Goal: Task Accomplishment & Management: Use online tool/utility

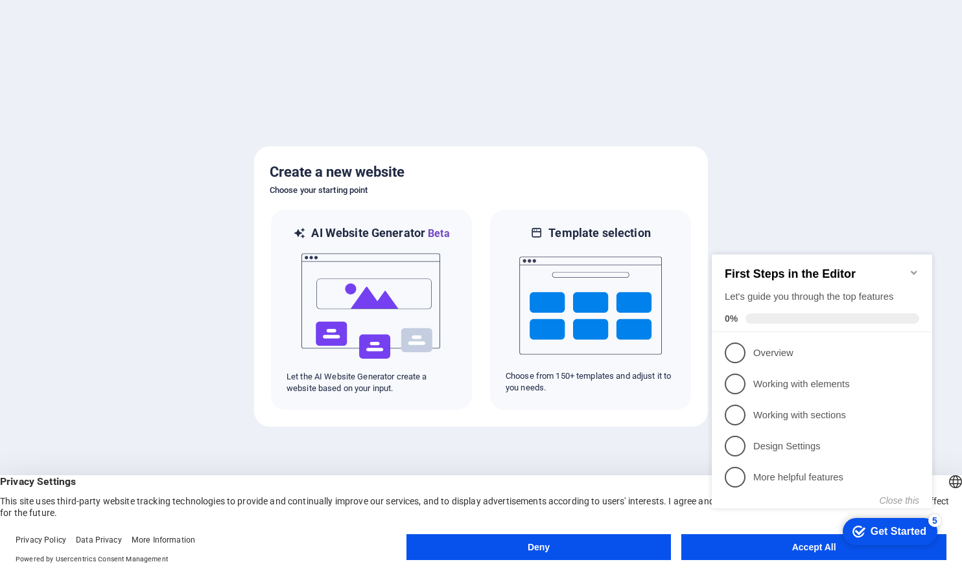
click at [769, 554] on button "Accept All" at bounding box center [813, 548] width 265 height 26
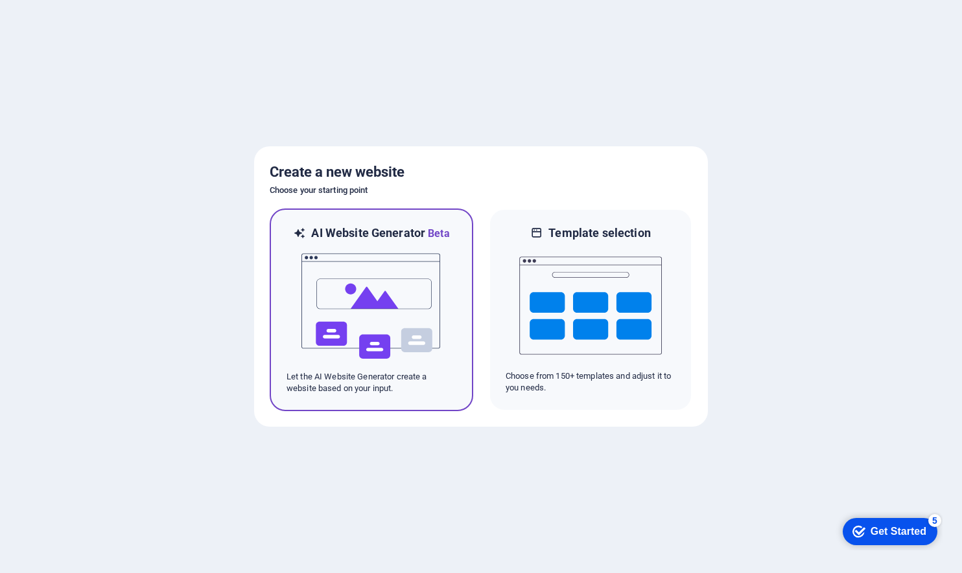
click at [349, 258] on img at bounding box center [371, 307] width 143 height 130
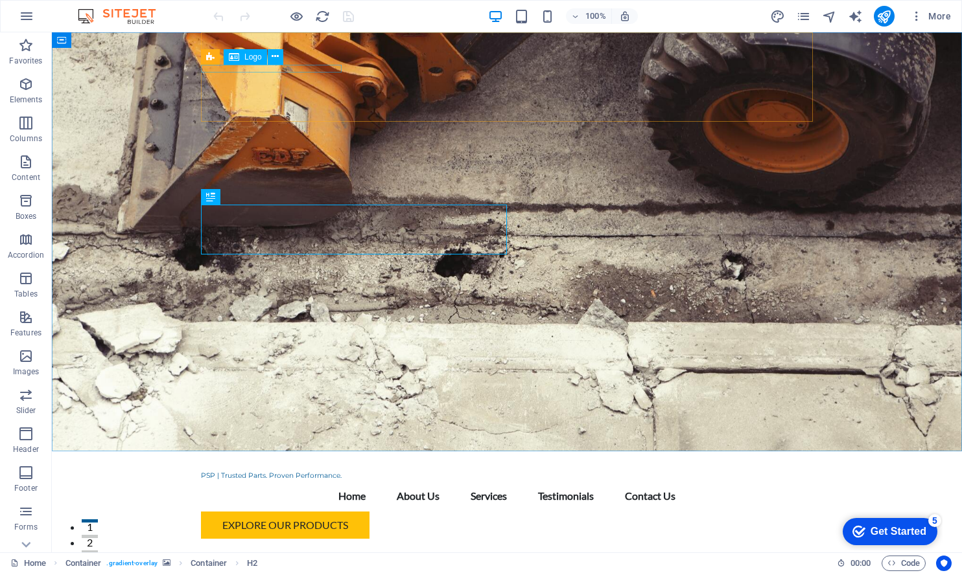
click at [243, 62] on div "Logo" at bounding box center [245, 57] width 43 height 16
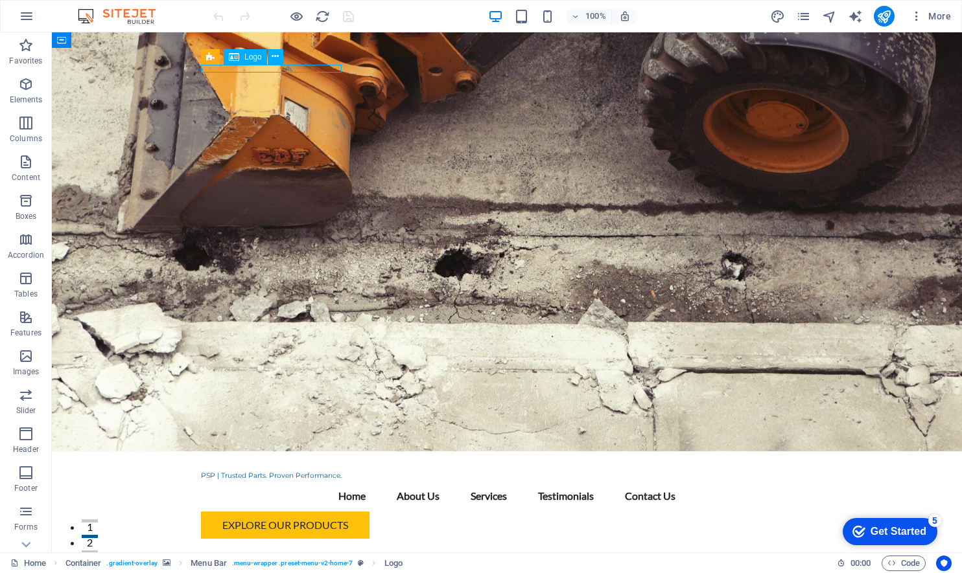
click at [246, 57] on span "Logo" at bounding box center [252, 57] width 17 height 8
click at [280, 51] on button at bounding box center [276, 57] width 16 height 16
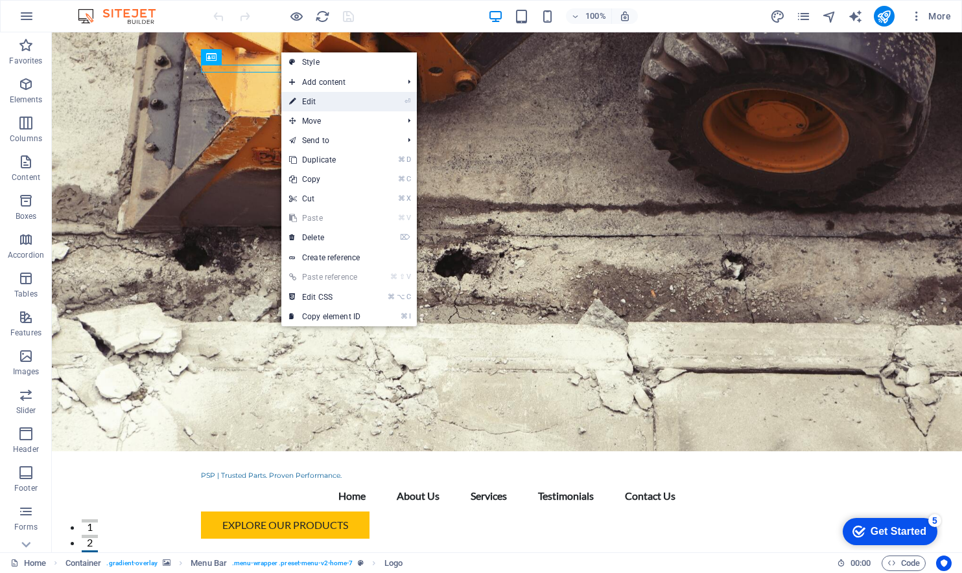
click at [322, 102] on link "⏎ Edit" at bounding box center [324, 101] width 87 height 19
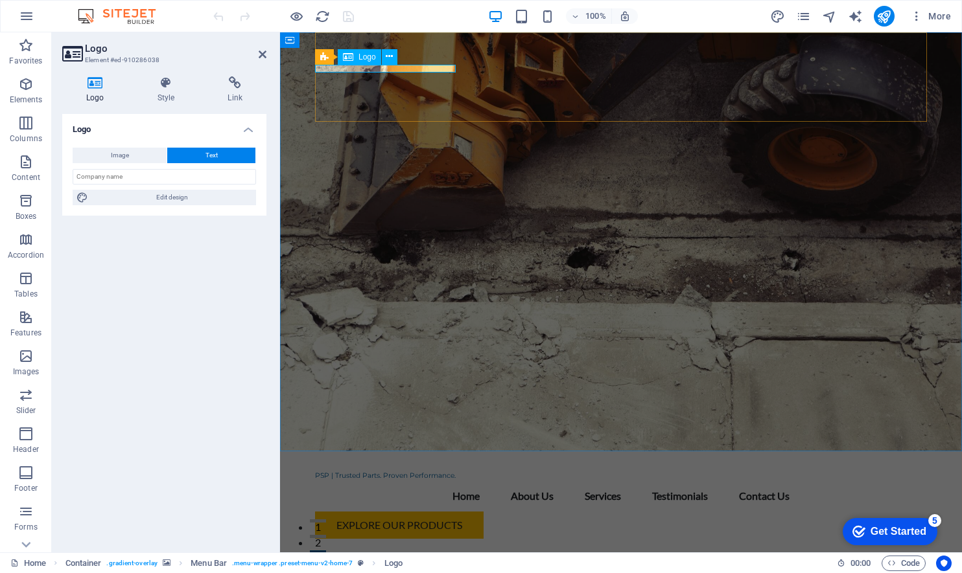
click at [409, 472] on div "PSP | Trusted Parts. Proven Performance." at bounding box center [621, 476] width 612 height 8
click at [131, 161] on button "Image" at bounding box center [120, 156] width 94 height 16
select select "DISABLED_OPTION_VALUE"
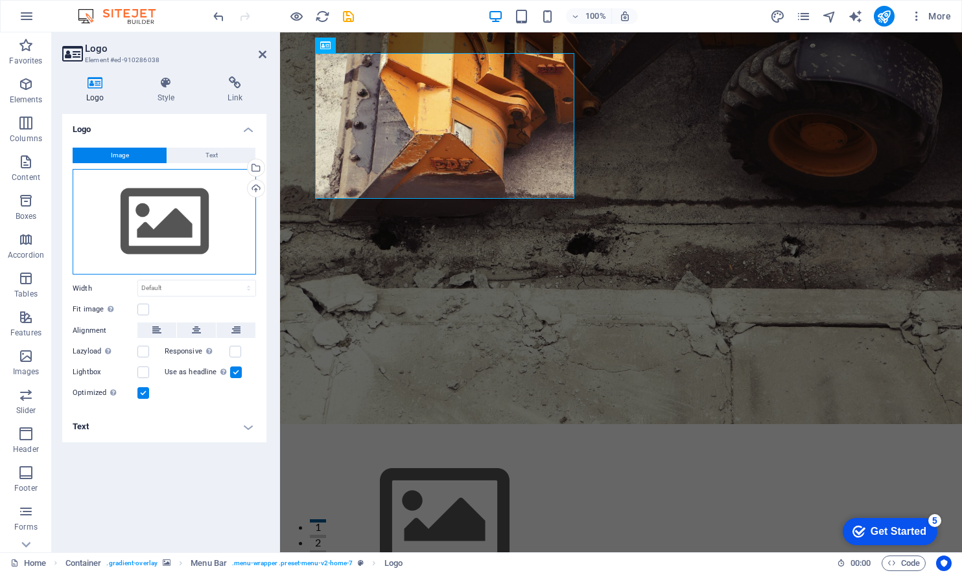
click at [147, 231] on div "Drag files here, click to choose files or select files from Files or our free s…" at bounding box center [164, 222] width 183 height 106
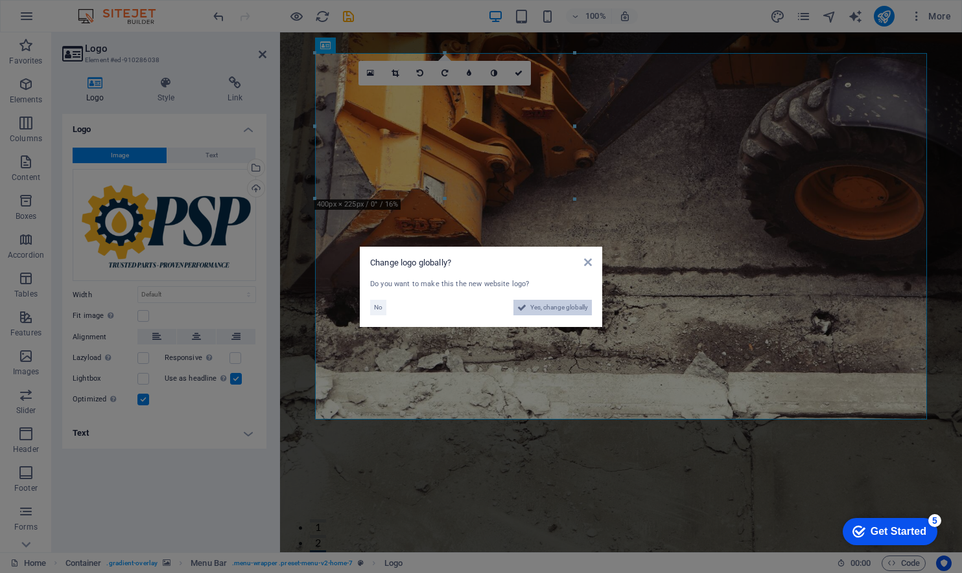
click at [558, 309] on span "Yes, change globally" at bounding box center [559, 308] width 58 height 16
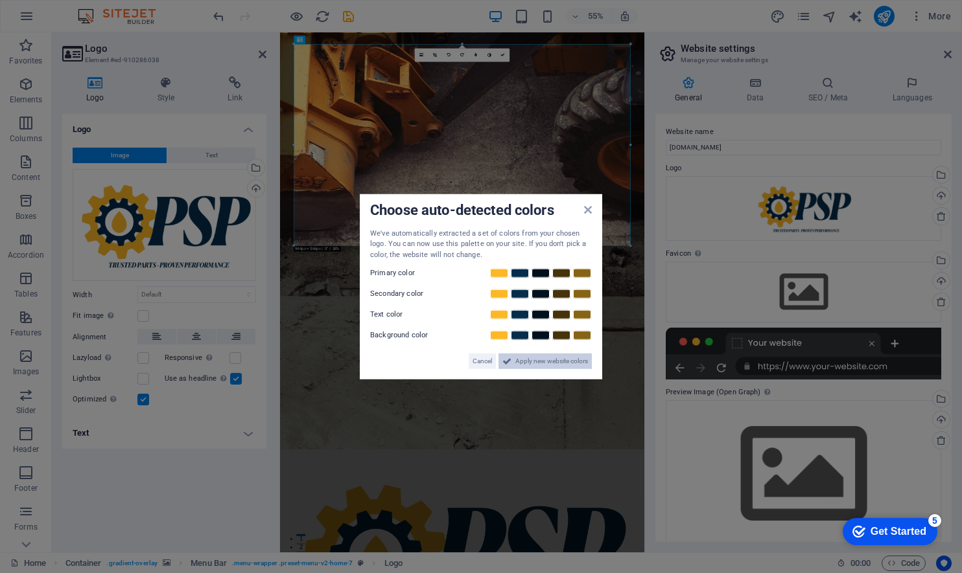
click at [523, 364] on span "Apply new website colors" at bounding box center [551, 362] width 73 height 16
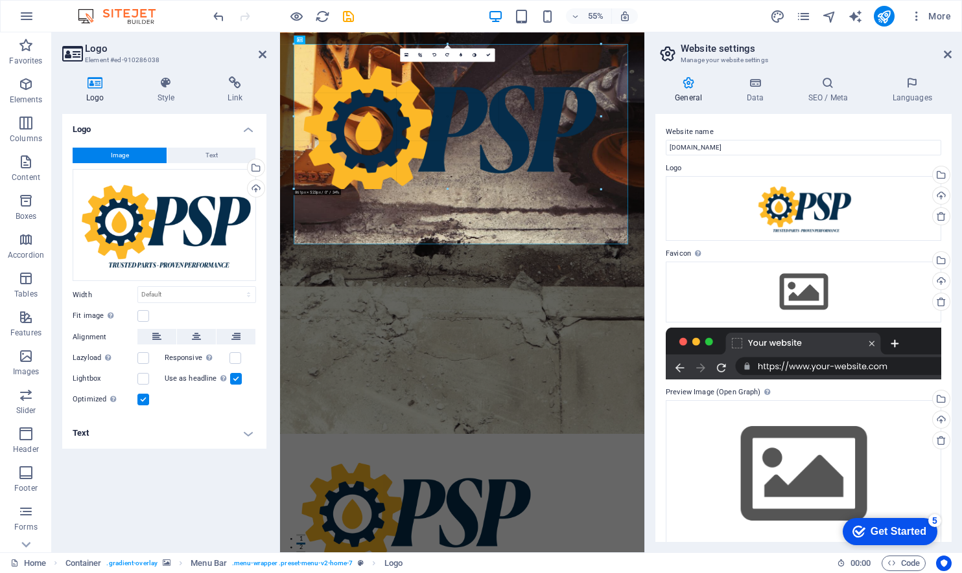
drag, startPoint x: 628, startPoint y: 244, endPoint x: 446, endPoint y: 111, distance: 225.4
type input "837"
select select "px"
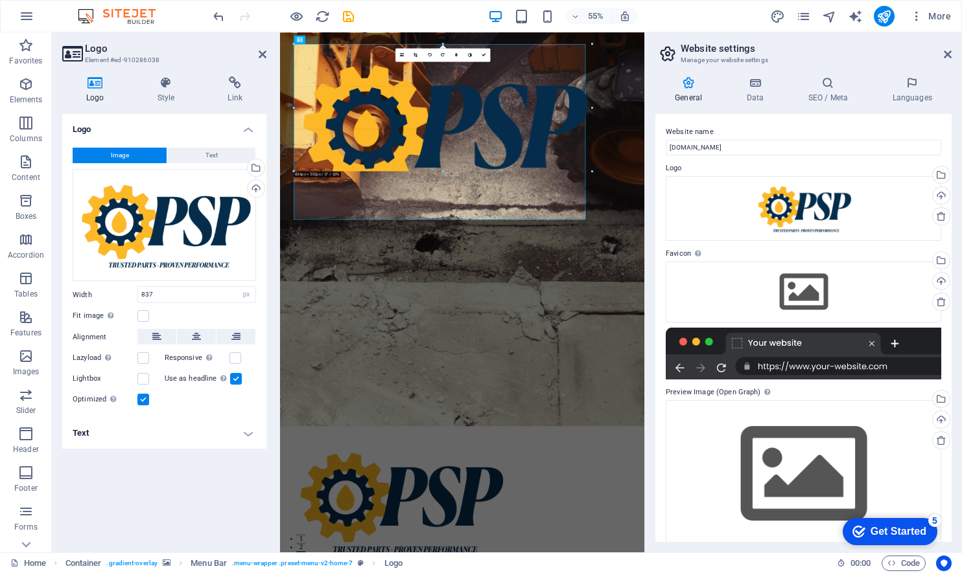
drag, startPoint x: 590, startPoint y: 224, endPoint x: 433, endPoint y: 95, distance: 203.0
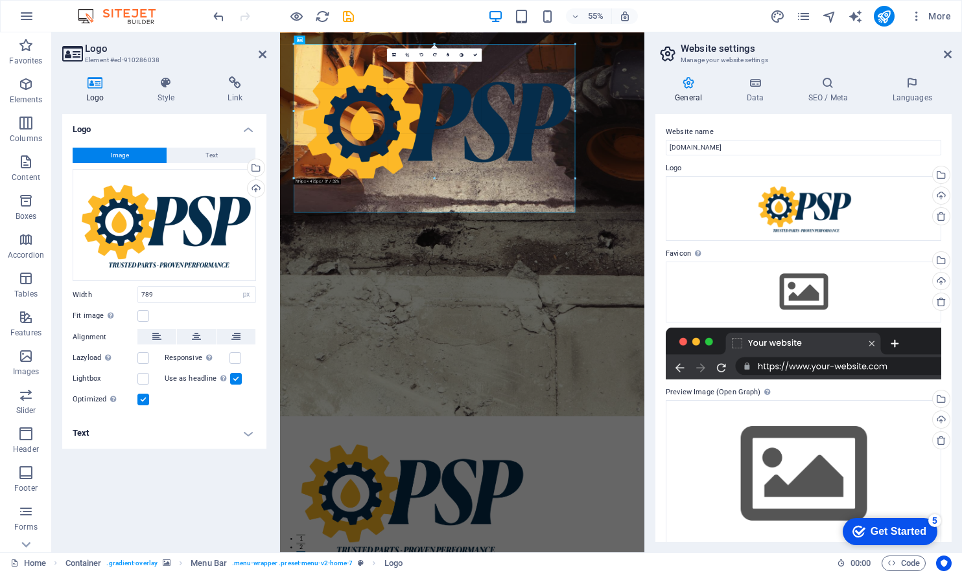
drag, startPoint x: 575, startPoint y: 127, endPoint x: 449, endPoint y: 126, distance: 125.7
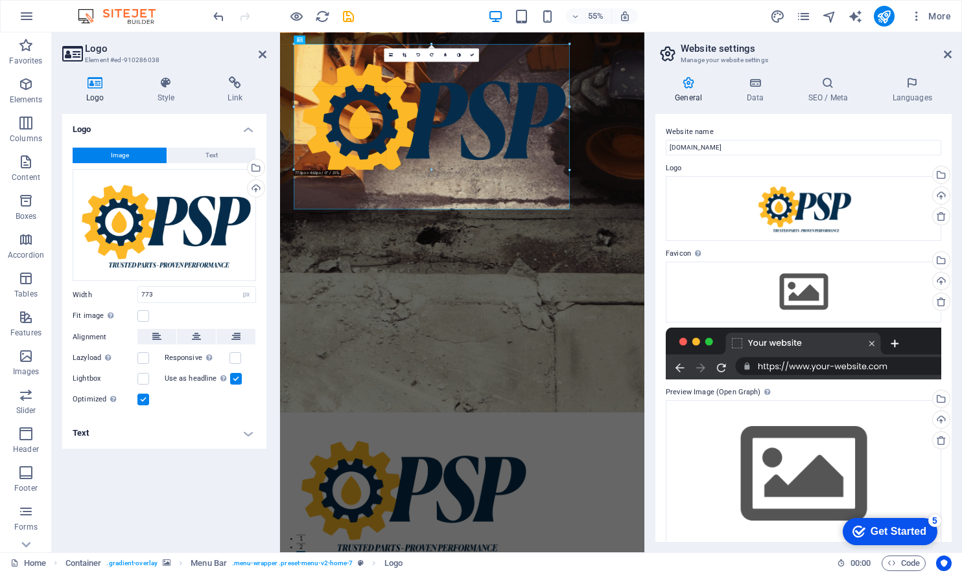
drag, startPoint x: 570, startPoint y: 125, endPoint x: 377, endPoint y: 122, distance: 193.1
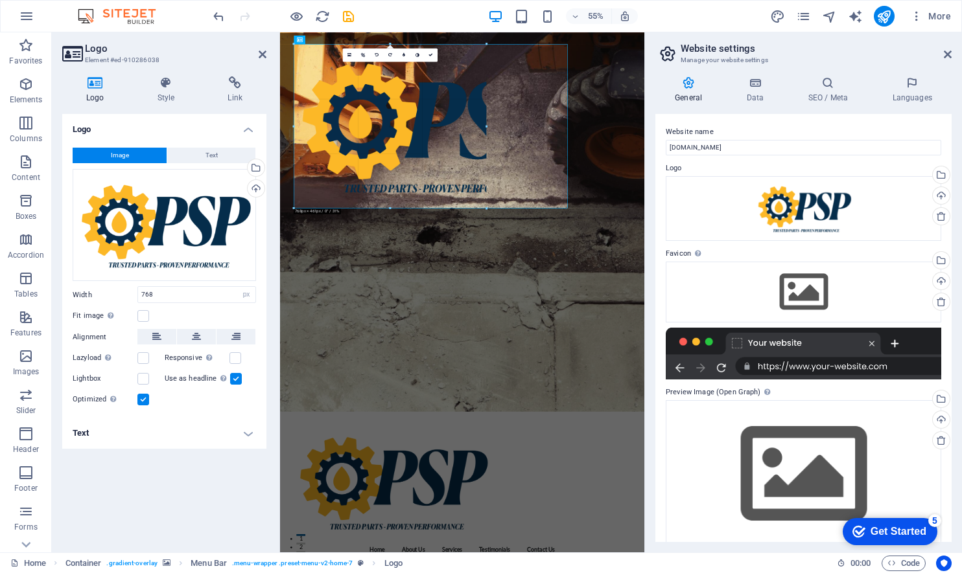
drag, startPoint x: 568, startPoint y: 206, endPoint x: 329, endPoint y: 106, distance: 259.3
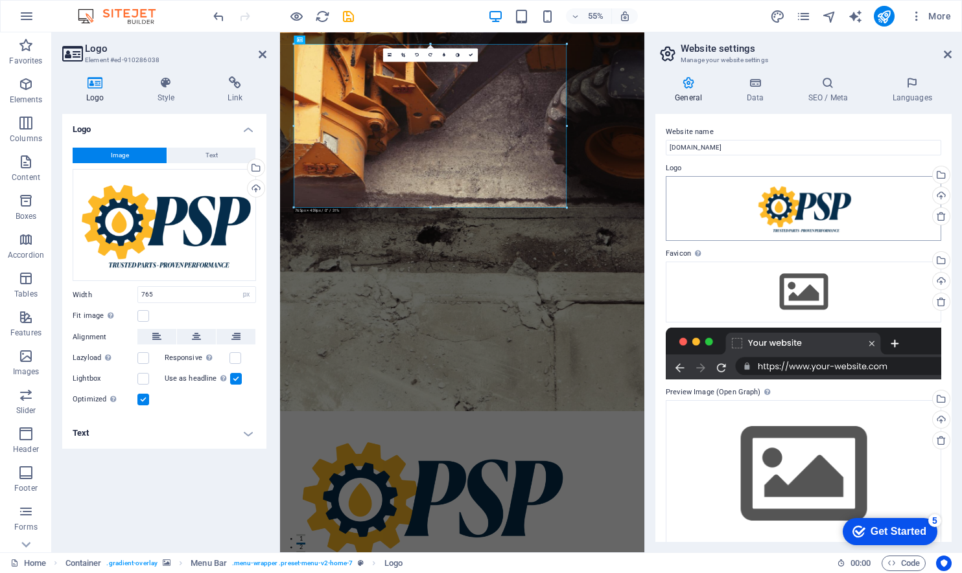
scroll to position [17, 0]
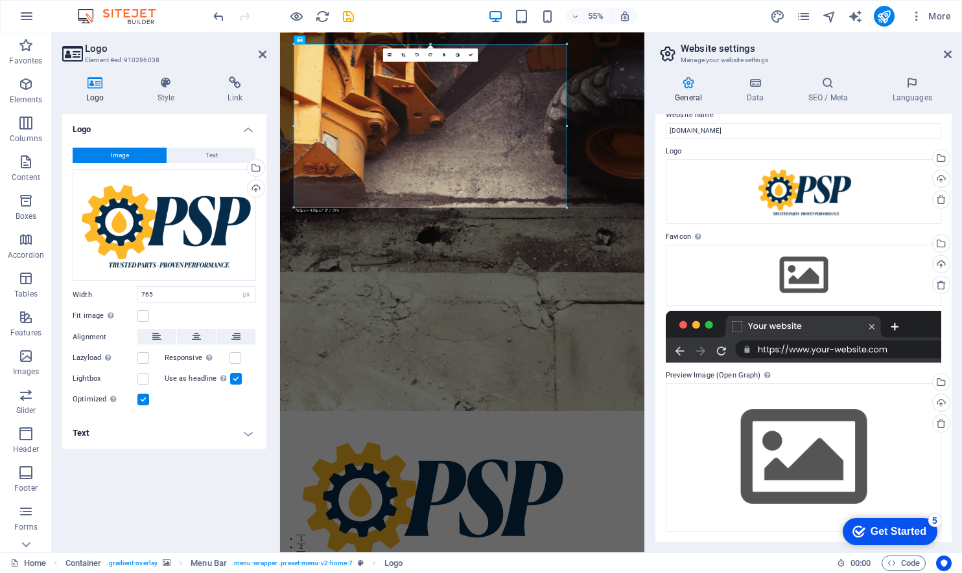
click at [235, 379] on label at bounding box center [236, 379] width 12 height 12
click at [0, 0] on input "Use as headline The image will be wrapped in an H1 headline tag. Useful for giv…" at bounding box center [0, 0] width 0 height 0
click at [235, 379] on label at bounding box center [236, 379] width 12 height 12
click at [0, 0] on input "Use as headline The image will be wrapped in an H1 headline tag. Useful for giv…" at bounding box center [0, 0] width 0 height 0
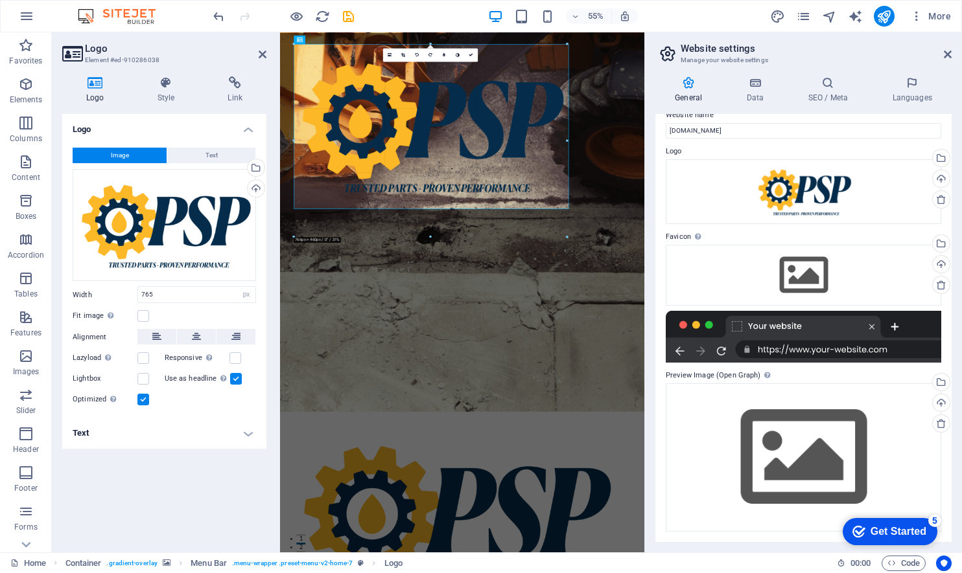
drag, startPoint x: 566, startPoint y: 125, endPoint x: 654, endPoint y: 131, distance: 88.3
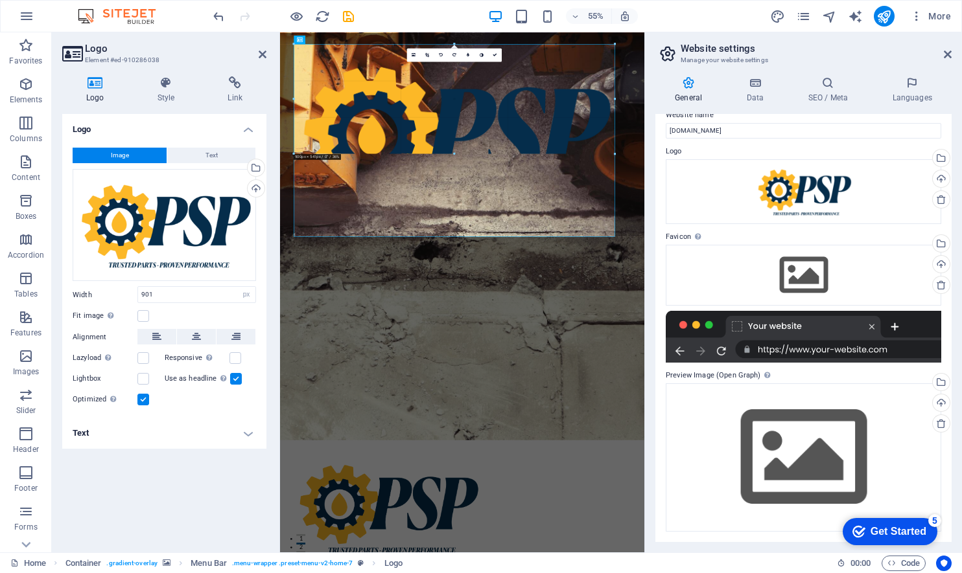
drag, startPoint x: 616, startPoint y: 139, endPoint x: 362, endPoint y: 124, distance: 253.8
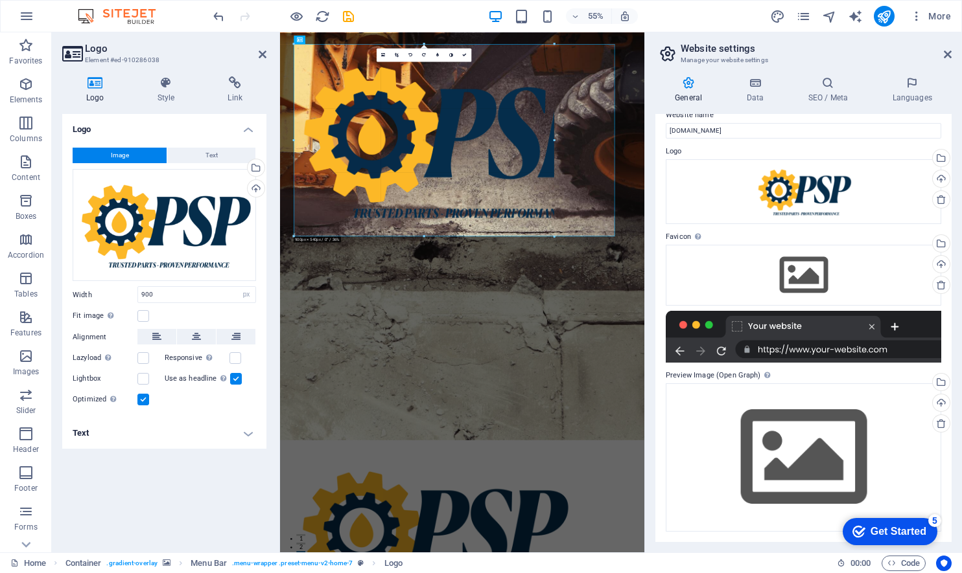
drag, startPoint x: 612, startPoint y: 236, endPoint x: 466, endPoint y: 159, distance: 164.6
type input "899"
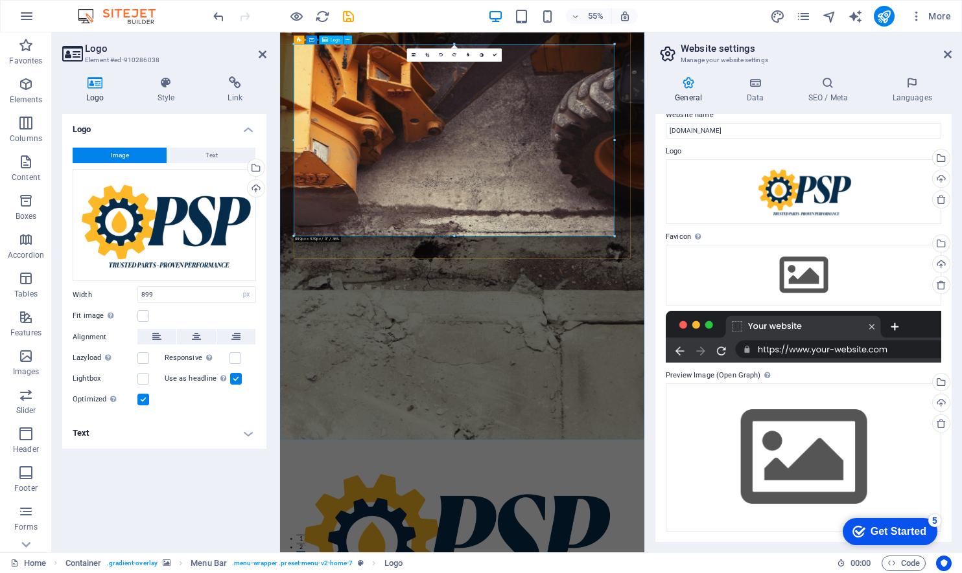
click at [496, 55] on link at bounding box center [495, 55] width 14 height 14
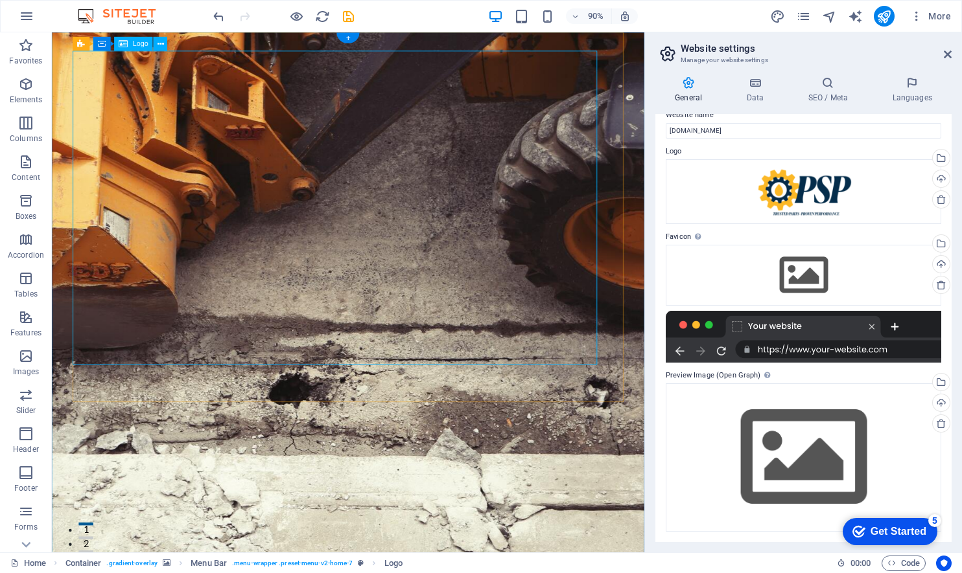
click at [830, 192] on div "Drag files here, click to choose files or select files from Files or our free s…" at bounding box center [802, 191] width 275 height 65
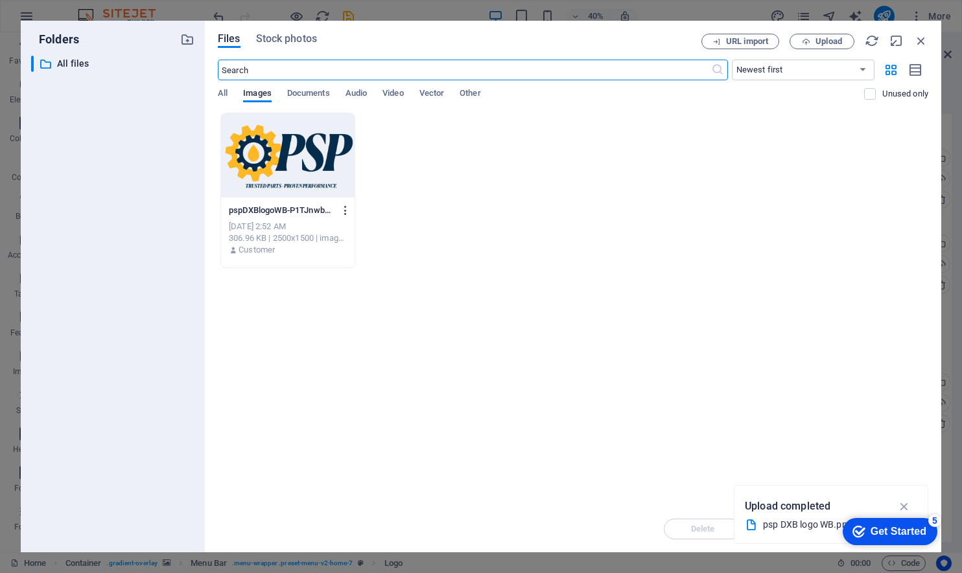
click at [347, 210] on icon "button" at bounding box center [346, 211] width 12 height 12
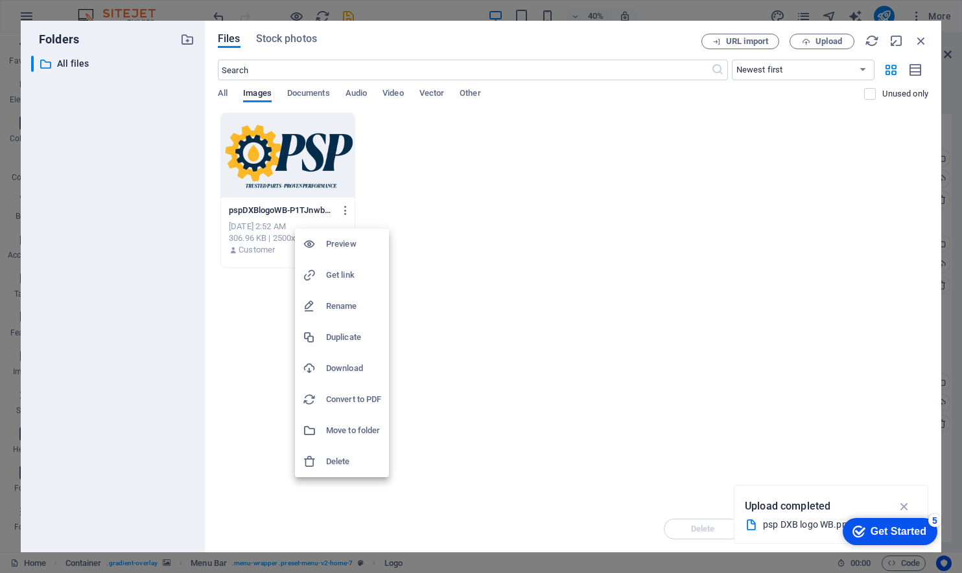
click at [339, 459] on h6 "Delete" at bounding box center [353, 462] width 55 height 16
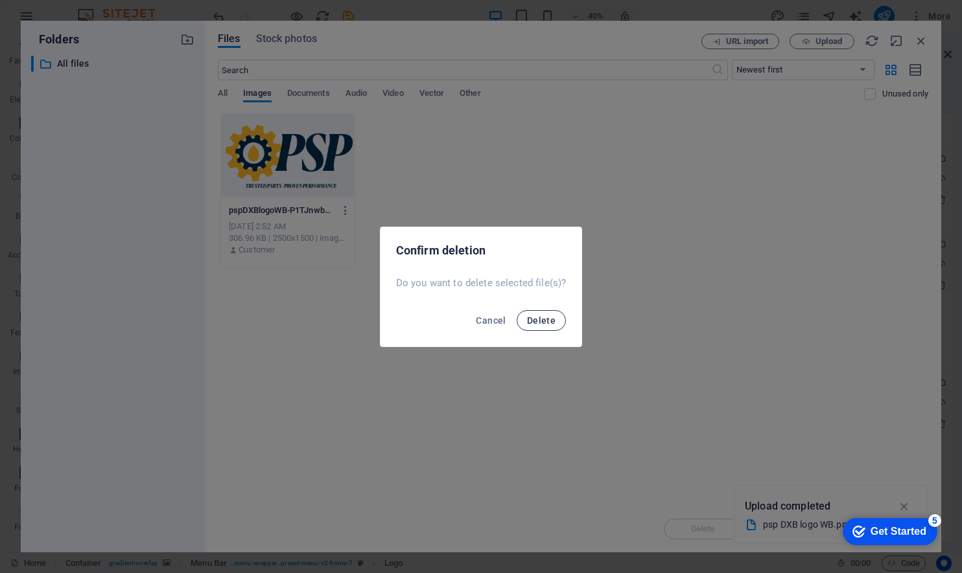
click at [545, 326] on button "Delete" at bounding box center [540, 320] width 49 height 21
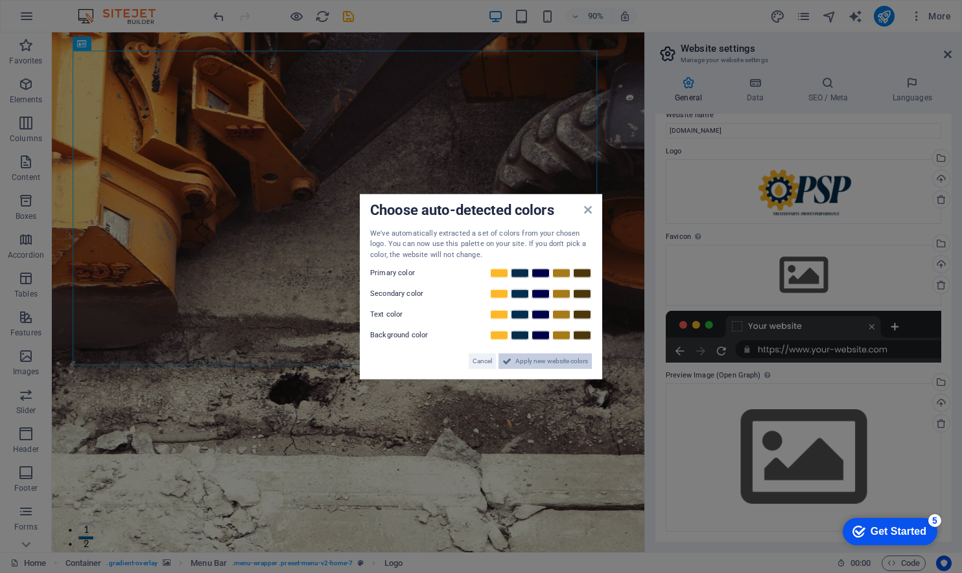
click at [549, 362] on span "Apply new website colors" at bounding box center [551, 362] width 73 height 16
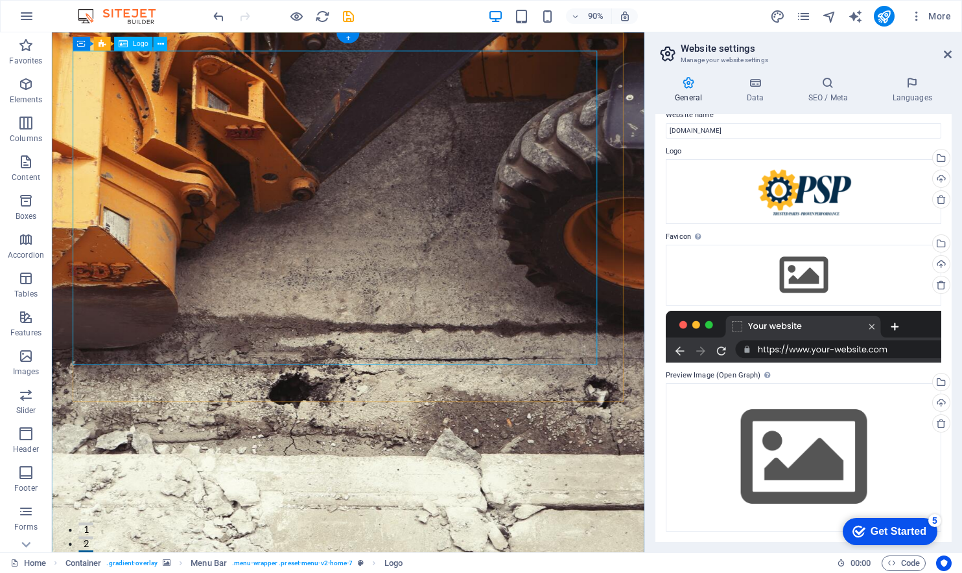
drag, startPoint x: 656, startPoint y: 56, endPoint x: 496, endPoint y: 78, distance: 161.6
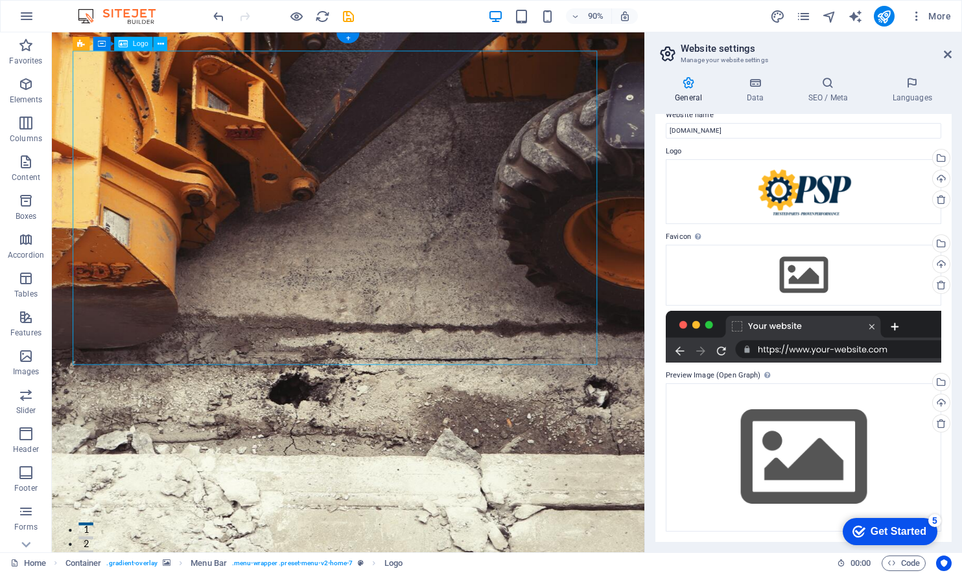
drag, startPoint x: 652, startPoint y: 399, endPoint x: 381, endPoint y: 268, distance: 300.8
click at [949, 52] on icon at bounding box center [947, 54] width 8 height 10
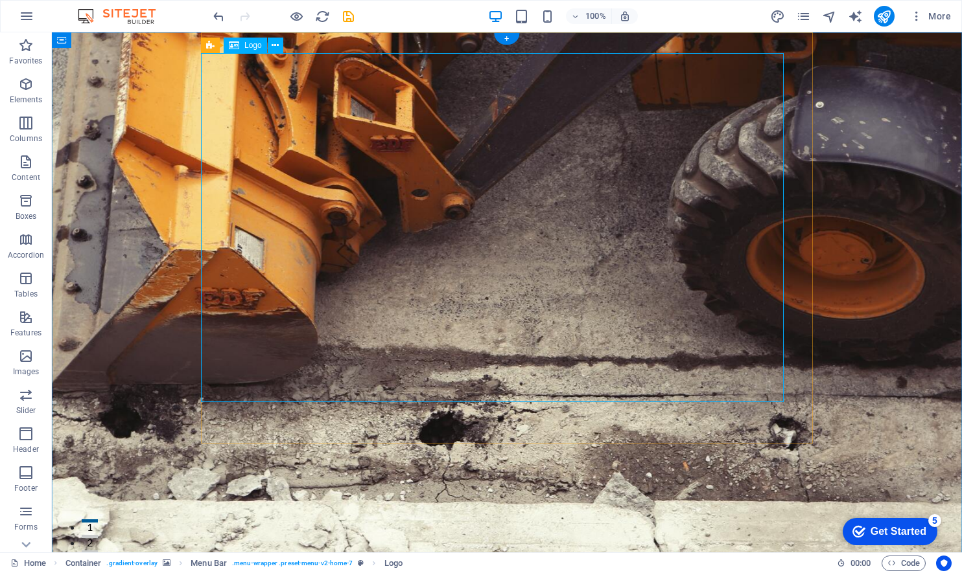
drag, startPoint x: 776, startPoint y: 398, endPoint x: 564, endPoint y: 316, distance: 227.3
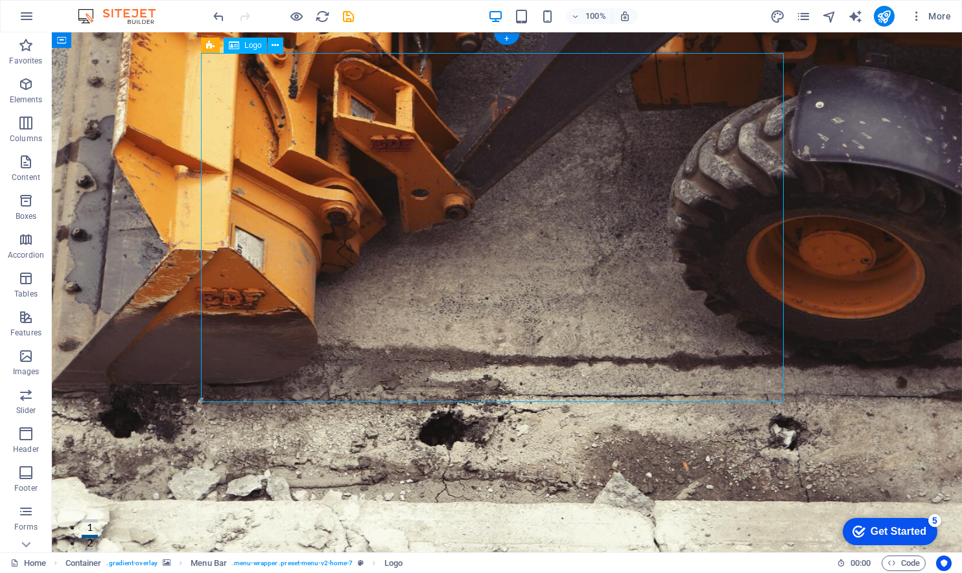
select select "px"
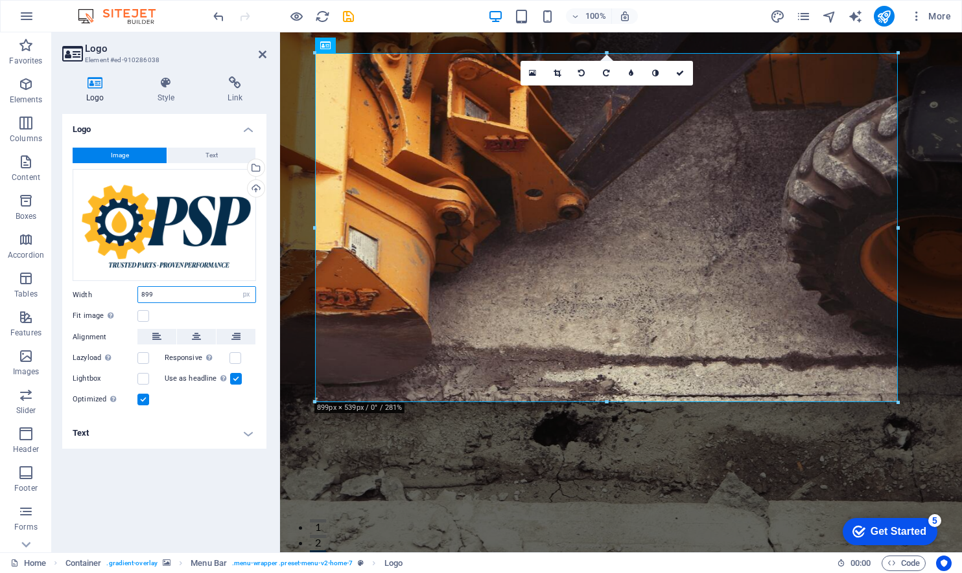
click at [211, 300] on input "899" at bounding box center [196, 295] width 117 height 16
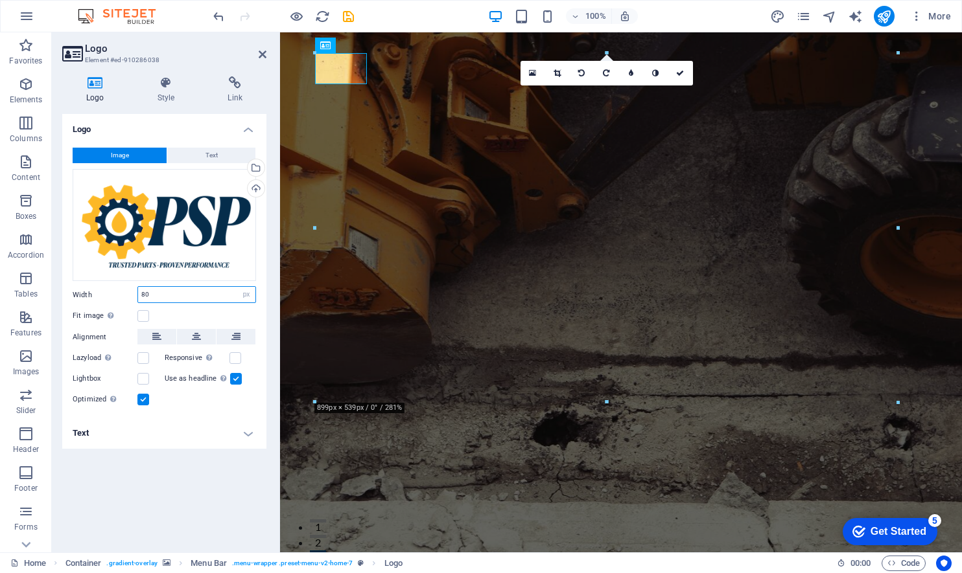
click at [178, 299] on input "80" at bounding box center [196, 295] width 117 height 16
type input "200"
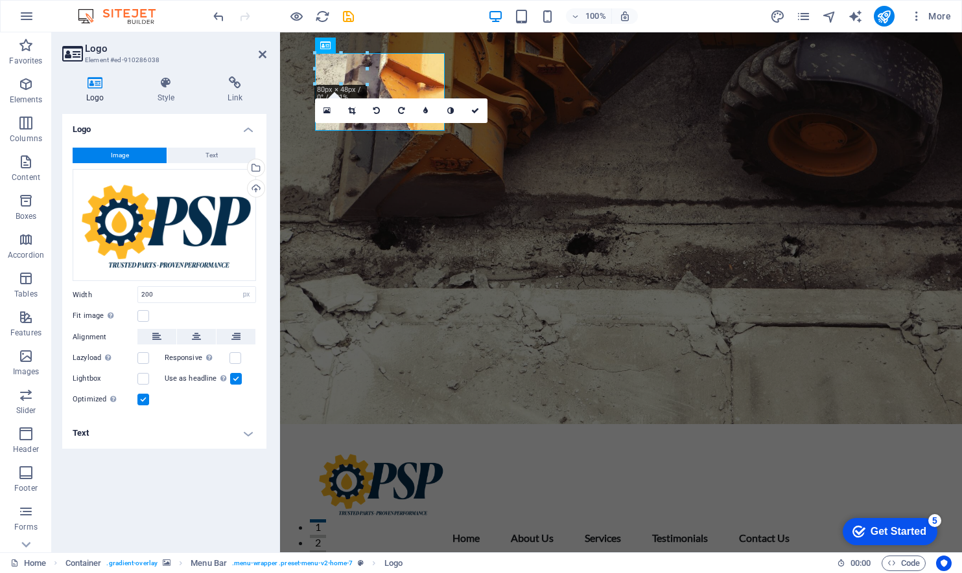
click at [301, 121] on figure at bounding box center [621, 228] width 682 height 392
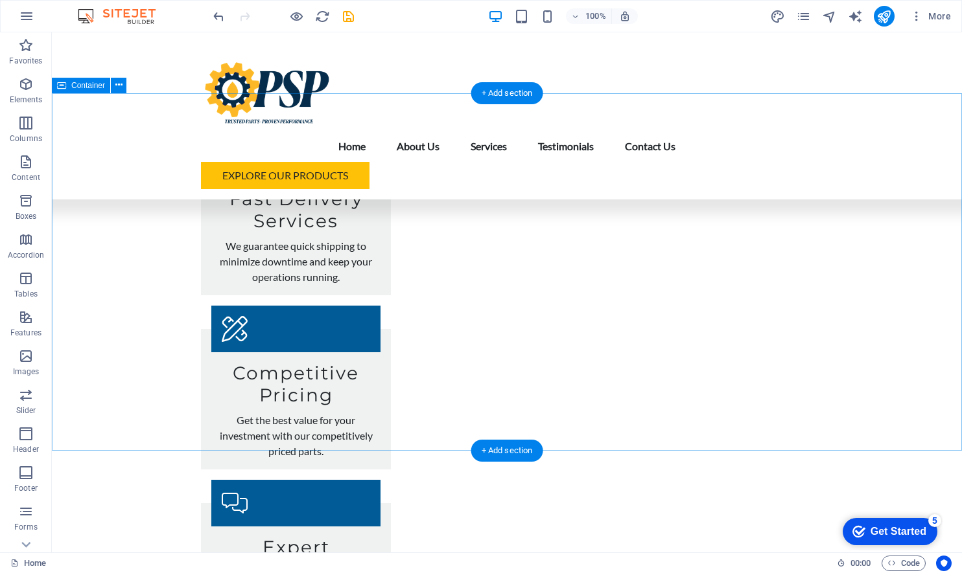
scroll to position [1511, 0]
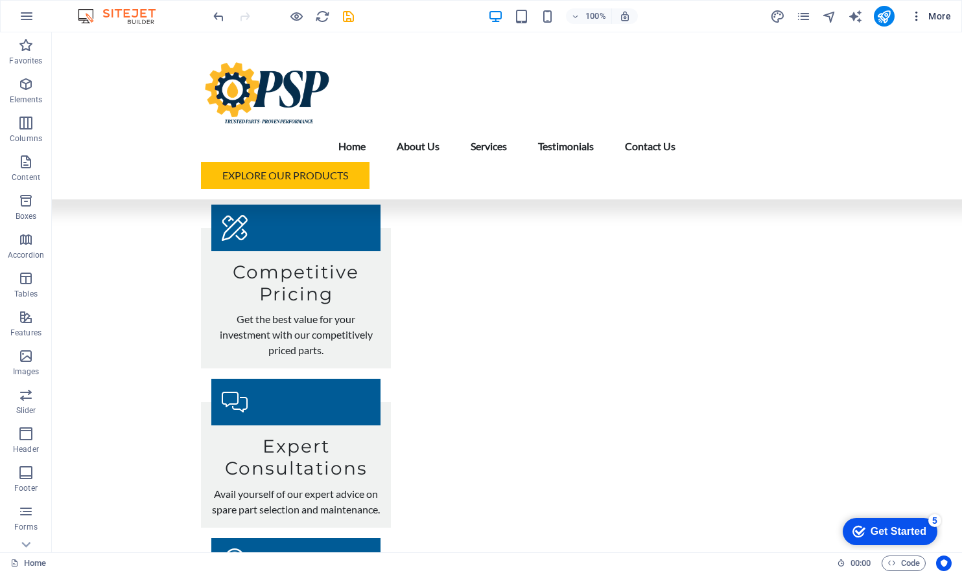
click at [919, 15] on icon "button" at bounding box center [916, 16] width 13 height 13
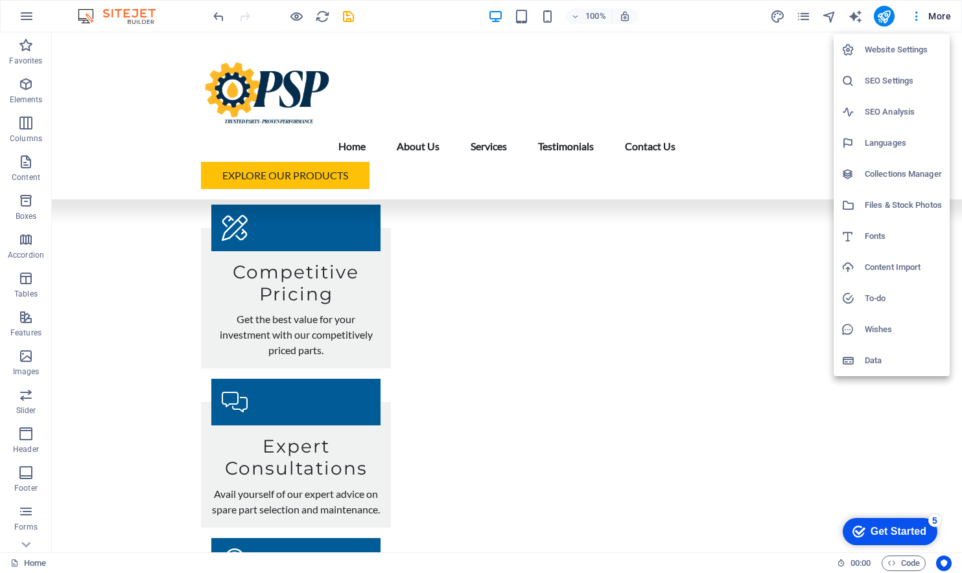
click at [914, 17] on div at bounding box center [481, 286] width 962 height 573
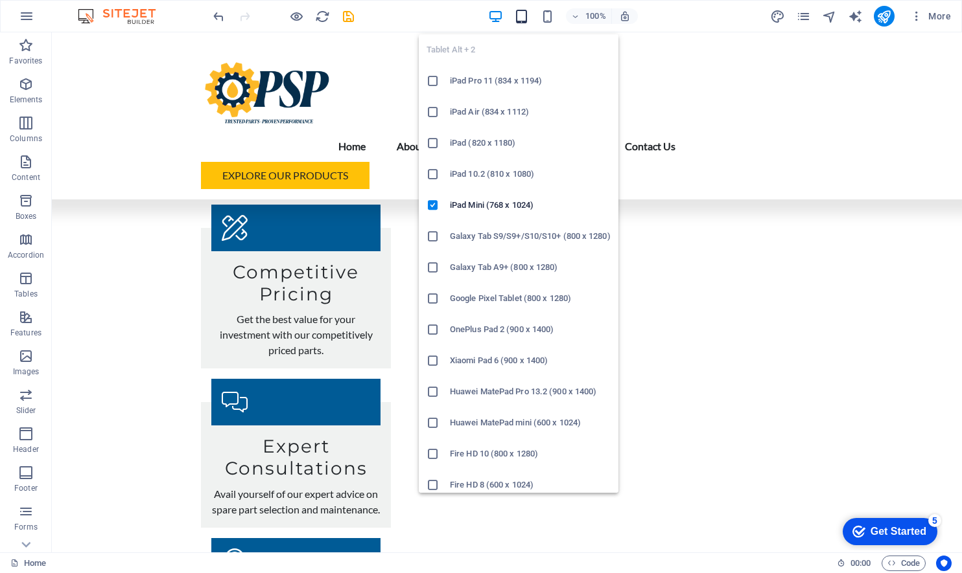
click at [519, 10] on icon "button" at bounding box center [521, 16] width 15 height 15
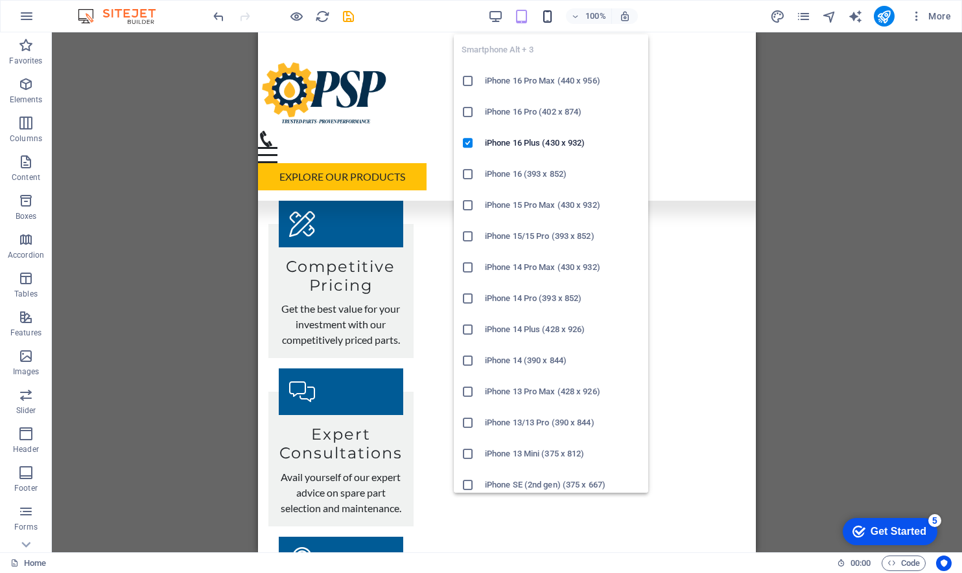
click at [542, 14] on icon "button" at bounding box center [547, 16] width 15 height 15
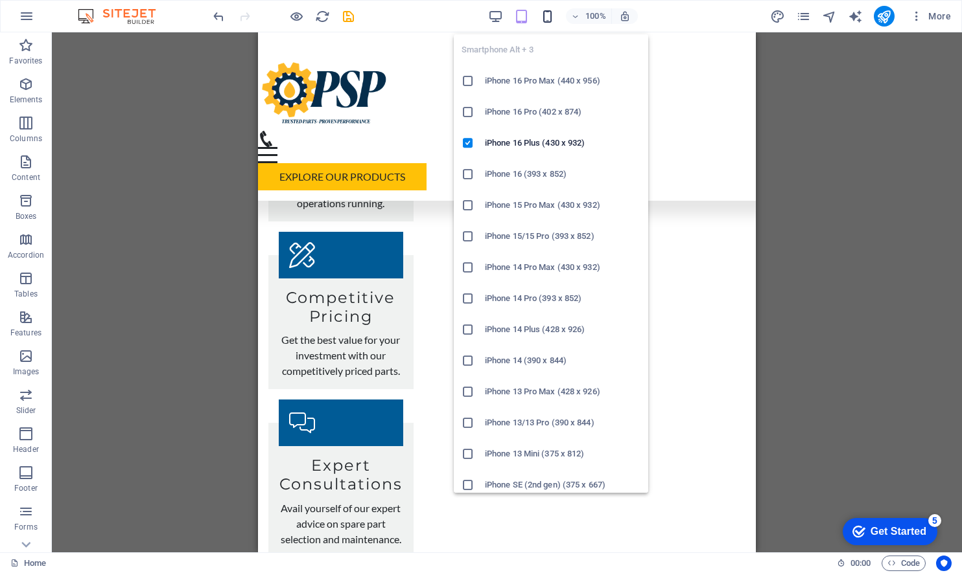
scroll to position [1568, 0]
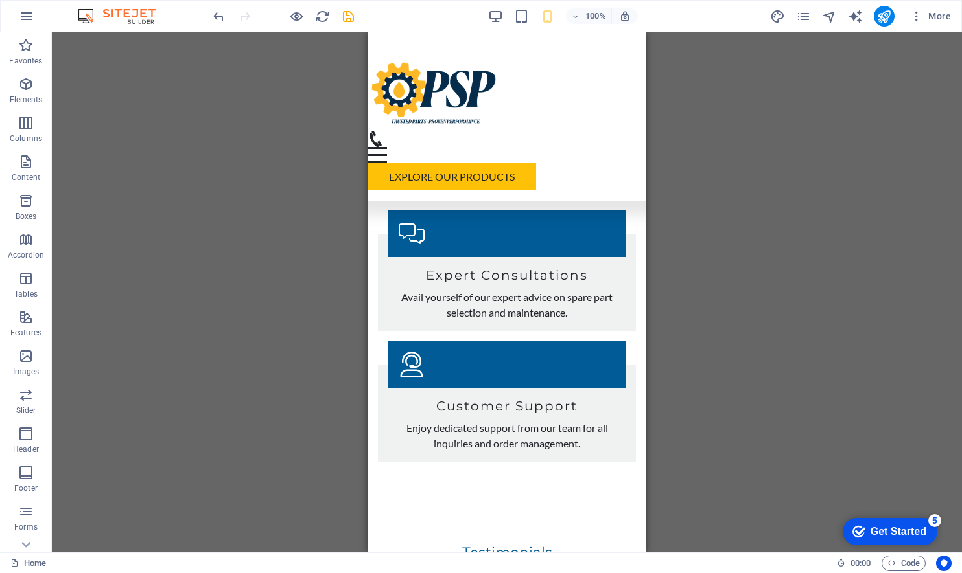
click at [270, 283] on div "H2 Container Container Menu Bar Button Logo Menu Text Spacer Text Container Con…" at bounding box center [507, 292] width 910 height 520
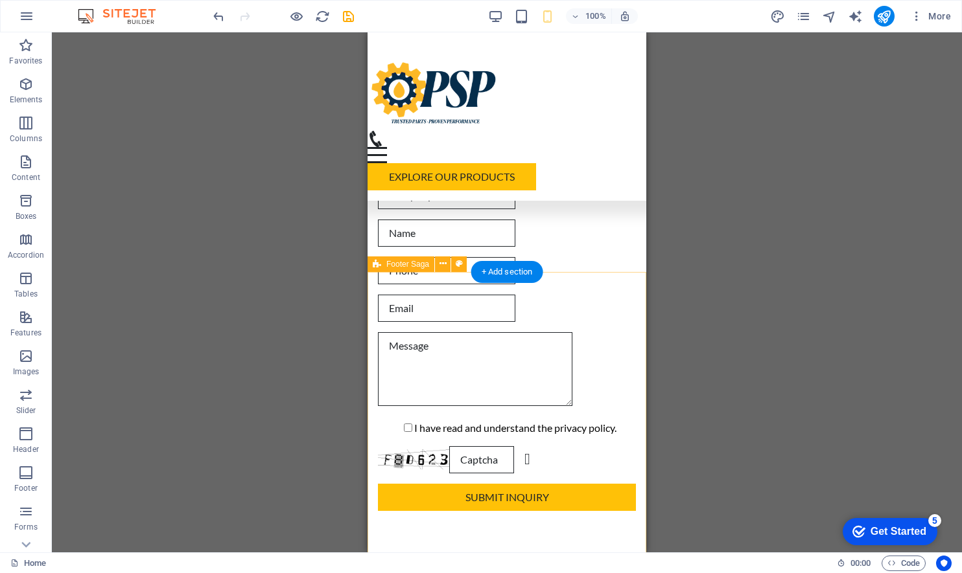
scroll to position [2234, 0]
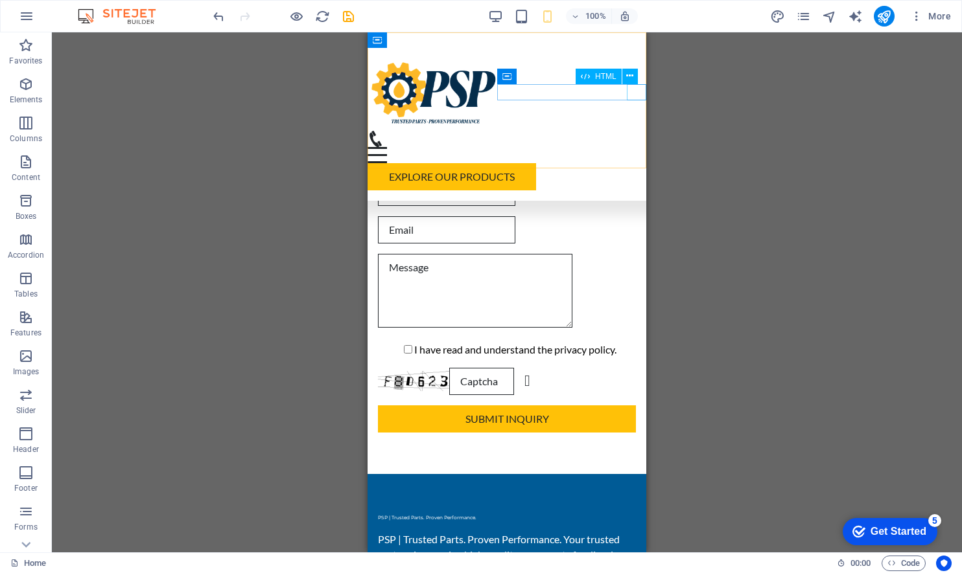
click at [636, 147] on div "Menu" at bounding box center [506, 155] width 279 height 16
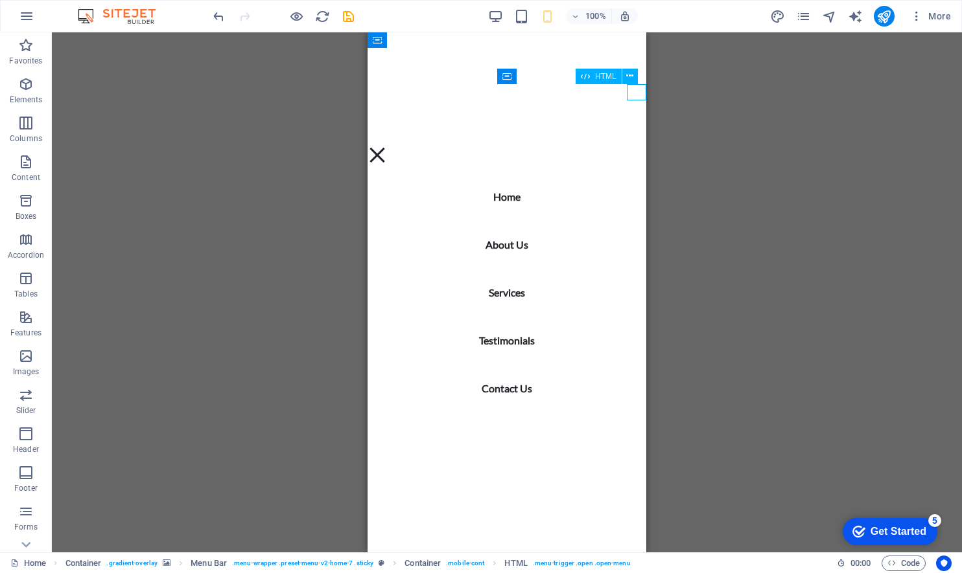
click at [387, 147] on div "Menu" at bounding box center [376, 155] width 19 height 16
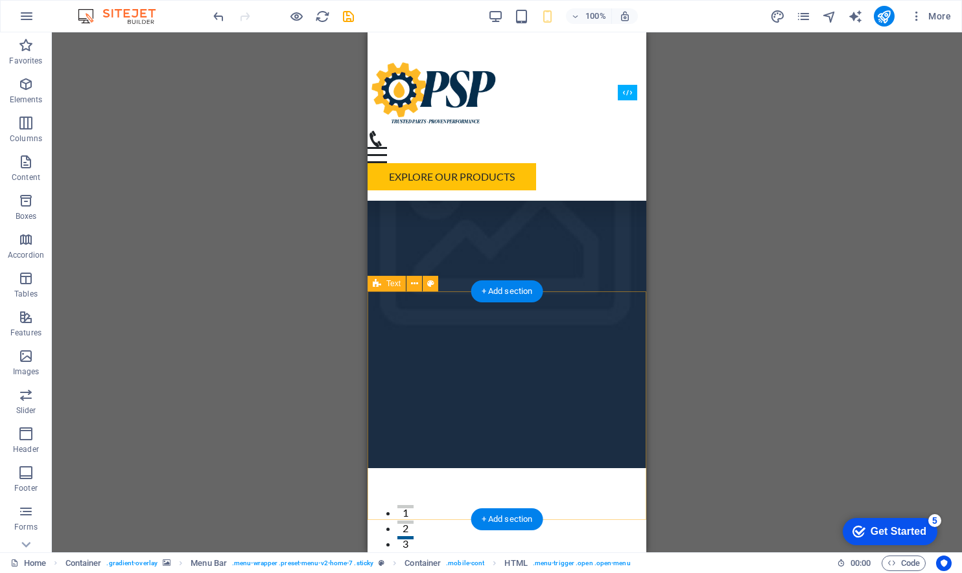
scroll to position [0, 0]
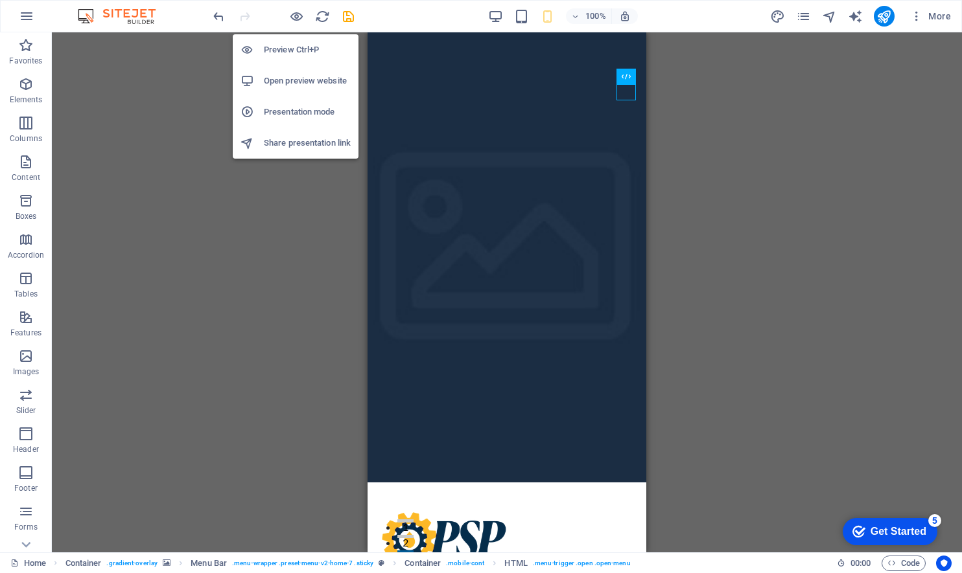
click at [288, 86] on h6 "Open preview website" at bounding box center [307, 81] width 87 height 16
